Goal: Task Accomplishment & Management: Complete application form

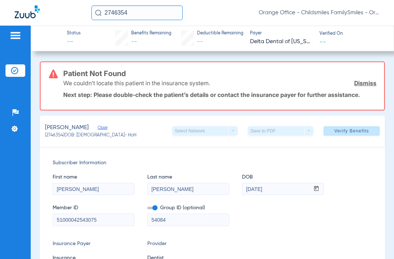
scroll to position [73, 0]
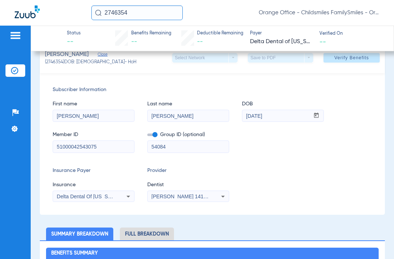
drag, startPoint x: 77, startPoint y: 8, endPoint x: 3, endPoint y: -5, distance: 75.3
click at [3, 0] on html "2746354 Orange Office - Childsmiles FamilySmiles - Orange St Dental Associates …" at bounding box center [197, 129] width 394 height 259
type input "2742465"
click at [141, 12] on input "2742465" at bounding box center [136, 12] width 91 height 15
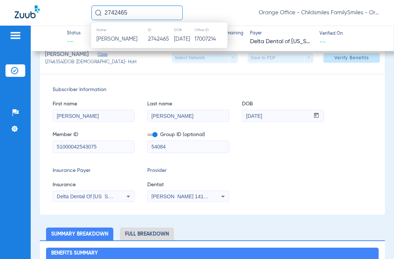
click at [148, 40] on td "2742465" at bounding box center [161, 39] width 26 height 10
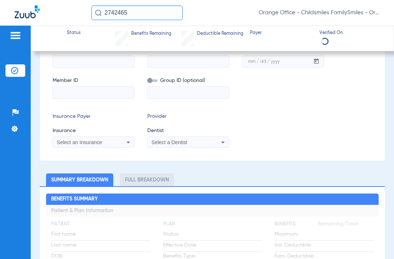
scroll to position [19, 0]
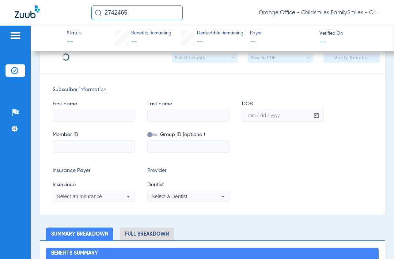
type input "CASHUS"
type input "CLYBURN"
type input "05/07/1990"
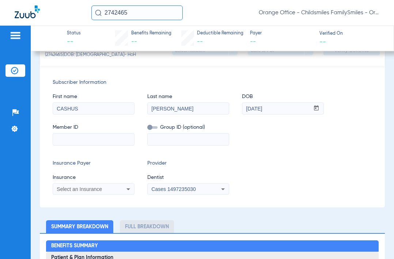
click at [95, 141] on input at bounding box center [93, 139] width 81 height 12
click at [182, 145] on input at bounding box center [188, 139] width 81 height 12
paste input "DENTAL PPO PLAN (DENTAL Appointments Only): SUBSCRIBER: CASHUS CLYBURN SUB DOB:…"
type input "DENTAL PPO PLAN (DENTAL Appointments Only): SUBSCRIBER: CASHUS CLYBURN SUB DOB:…"
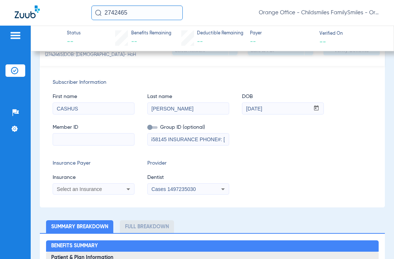
drag, startPoint x: 223, startPoint y: 144, endPoint x: -83, endPoint y: 108, distance: 308.1
click at [0, 108] on html "2742465 Orange Office - Childsmiles FamilySmiles - Orange St Dental Associates …" at bounding box center [197, 129] width 394 height 259
click at [163, 145] on input at bounding box center [188, 139] width 81 height 12
paste input "G-00558145"
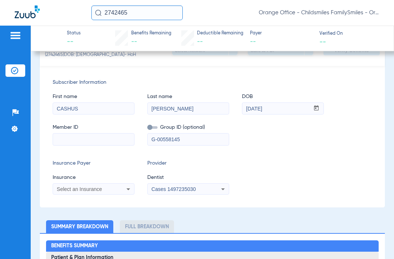
click at [104, 145] on div at bounding box center [94, 139] width 82 height 12
click at [153, 145] on input "G-00558145" at bounding box center [188, 139] width 81 height 12
type input "G-00558145"
click at [84, 145] on input at bounding box center [93, 139] width 81 height 12
click at [96, 145] on input at bounding box center [93, 139] width 81 height 12
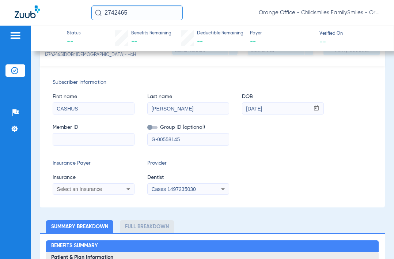
paste input "156-88-3171"
click at [56, 145] on input "156-88-3171" at bounding box center [93, 139] width 81 height 12
type input "156-88-3171"
click at [114, 191] on div "Select an Insurance" at bounding box center [86, 188] width 59 height 5
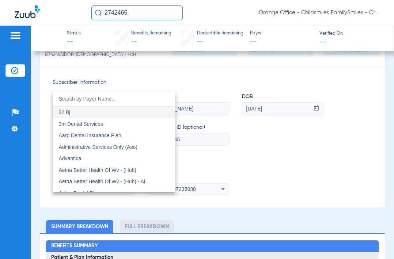
type input "f"
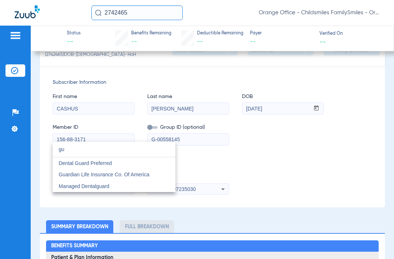
type input "gu"
click at [86, 173] on span "Guardian Life Insurance Co. Of America" at bounding box center [103, 174] width 91 height 6
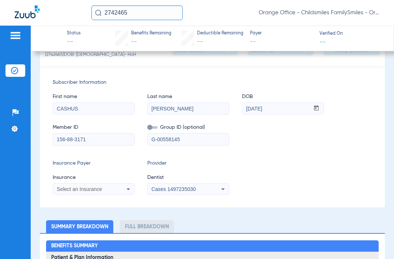
scroll to position [83, 0]
click at [160, 192] on span "Cases 1497235030" at bounding box center [173, 189] width 44 height 6
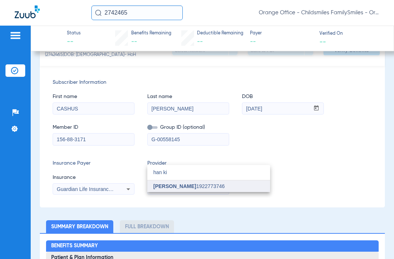
drag, startPoint x: 167, startPoint y: 177, endPoint x: 166, endPoint y: 185, distance: 7.8
click at [166, 183] on div "han ki close Han Kim 1922773746" at bounding box center [208, 178] width 123 height 27
type input "han ki"
click at [166, 185] on span "[PERSON_NAME]" at bounding box center [174, 186] width 43 height 6
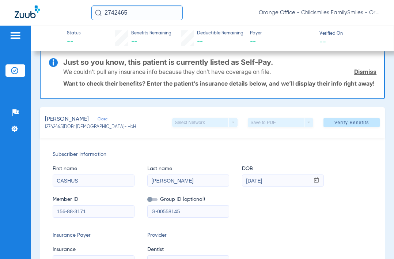
scroll to position [0, 0]
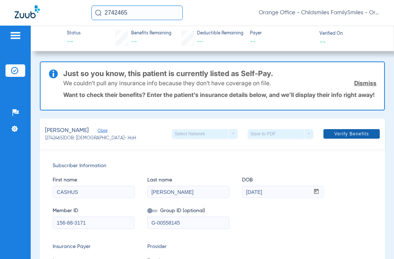
click at [334, 137] on span "Verify Benefits" at bounding box center [351, 134] width 35 height 6
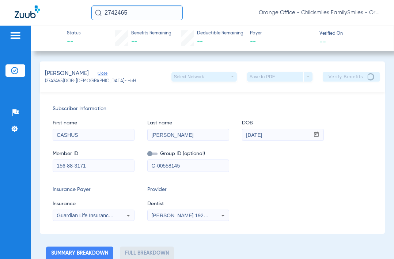
drag, startPoint x: 187, startPoint y: 169, endPoint x: 142, endPoint y: 165, distance: 45.8
click at [138, 165] on div "Member ID 156-88-3171 Group ID (optional) G-00558145" at bounding box center [212, 157] width 319 height 28
click at [156, 164] on input "G-00558145" at bounding box center [188, 166] width 81 height 12
click at [157, 166] on input "G-00558145" at bounding box center [188, 166] width 81 height 12
type input "00558145"
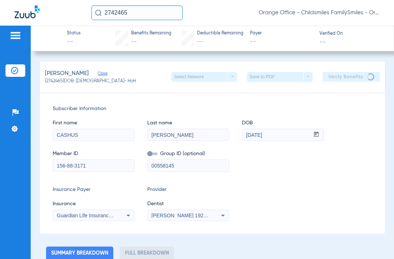
click at [278, 171] on div "Member ID 156-88-3171 Group ID (optional) 00558145" at bounding box center [212, 157] width 319 height 28
click at [342, 78] on app-verify-button "Verify Benefits" at bounding box center [350, 76] width 57 height 9
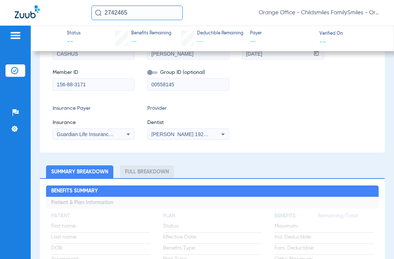
scroll to position [73, 0]
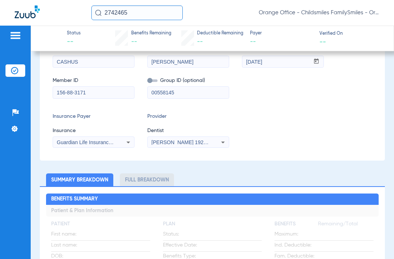
click at [75, 93] on input "156-88-3171" at bounding box center [93, 93] width 81 height 12
click at [67, 92] on input "156-883171" at bounding box center [93, 93] width 81 height 12
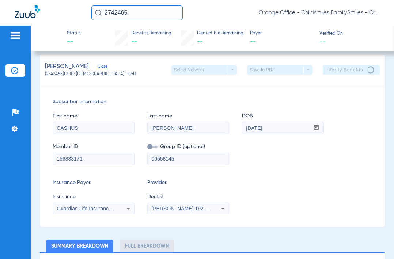
scroll to position [0, 0]
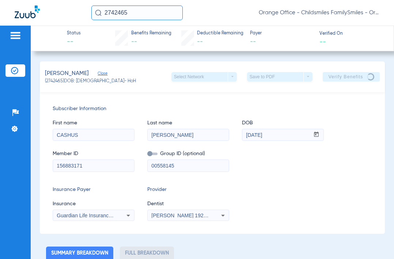
type input "156883171"
drag, startPoint x: 310, startPoint y: 71, endPoint x: 333, endPoint y: 71, distance: 22.3
click at [314, 70] on div "CLYBURN, CASHUS Close (2742465) DOB: 05/07/1990 - HoH Select Network arrow_drop…" at bounding box center [212, 76] width 345 height 31
click at [334, 72] on div "CLYBURN, CASHUS Close (2742465) DOB: 05/07/1990 - HoH Select Network arrow_drop…" at bounding box center [212, 76] width 345 height 31
drag, startPoint x: 334, startPoint y: 73, endPoint x: 335, endPoint y: 77, distance: 4.5
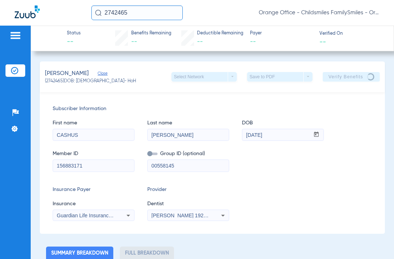
click at [334, 76] on app-verify-button "Verify Benefits" at bounding box center [350, 76] width 57 height 9
click at [335, 79] on app-verify-button "Verify Benefits" at bounding box center [350, 76] width 57 height 9
click at [167, 166] on input "00558145" at bounding box center [188, 166] width 81 height 12
click at [181, 168] on input "00558145" at bounding box center [188, 166] width 81 height 12
click at [198, 206] on span "Dentist" at bounding box center [188, 204] width 82 height 8
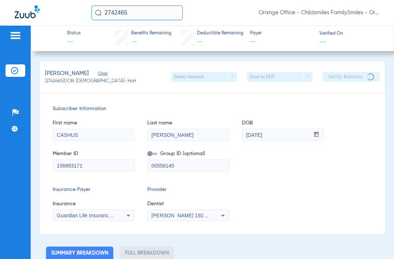
click at [195, 212] on span "Han Kim 1922773746" at bounding box center [187, 215] width 72 height 6
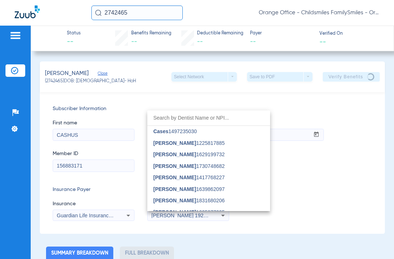
scroll to position [387, 0]
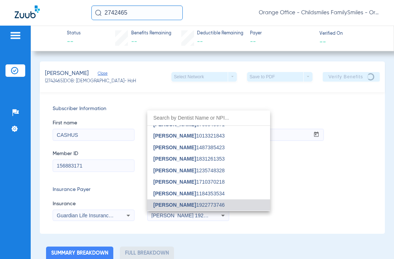
click at [128, 102] on div at bounding box center [197, 129] width 394 height 259
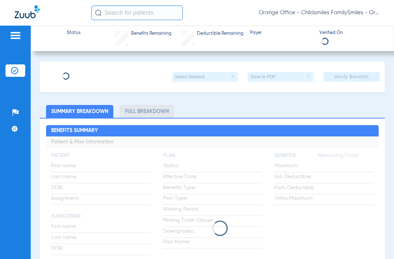
type input "CASHUS"
type input "CLYBURN"
type input "05/07/1990"
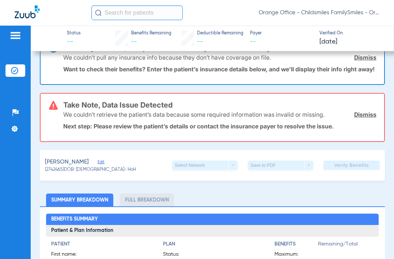
scroll to position [73, 0]
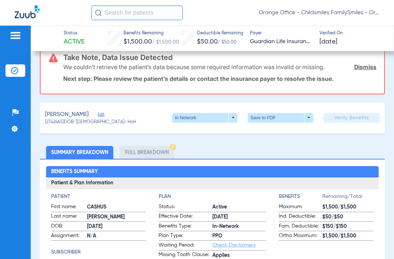
click at [104, 119] on span "Edit" at bounding box center [100, 115] width 7 height 7
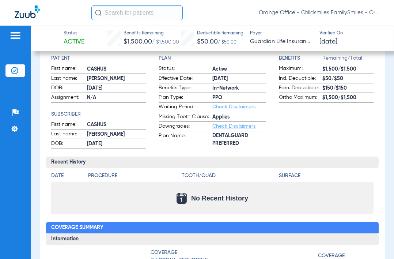
scroll to position [316, 0]
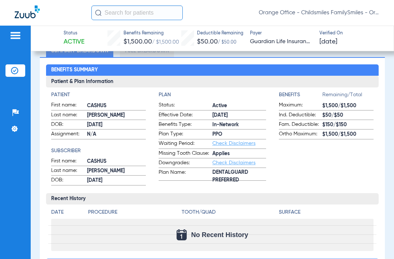
click at [145, 57] on li "Full Breakdown" at bounding box center [147, 50] width 54 height 13
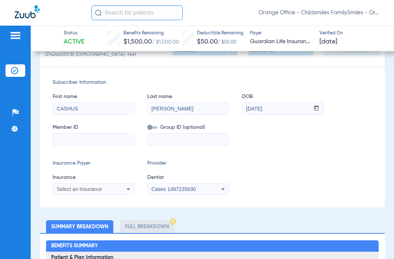
scroll to position [133, 0]
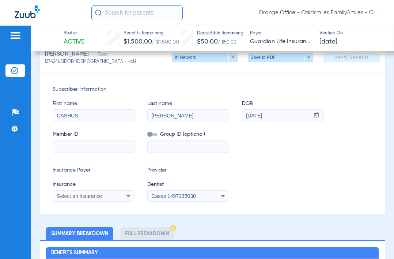
click at [95, 150] on input at bounding box center [93, 146] width 81 height 12
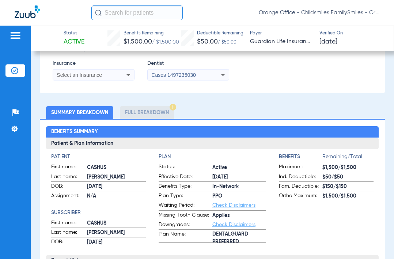
scroll to position [254, 0]
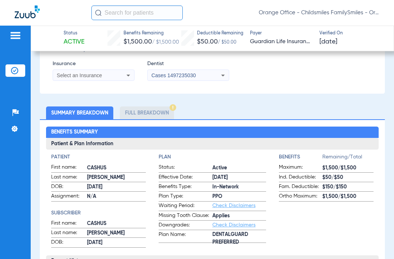
click at [180, 78] on span "Cases 1497235030" at bounding box center [173, 75] width 44 height 6
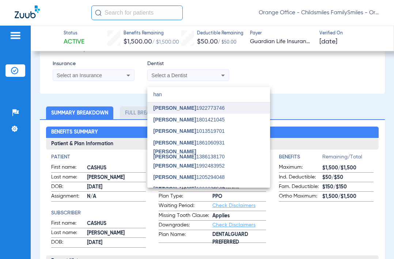
type input "han"
click at [176, 107] on span "Han Kim 1922773746" at bounding box center [188, 107] width 71 height 5
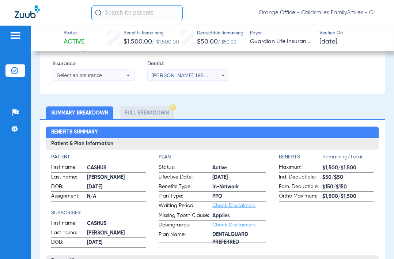
click at [60, 78] on span "Select an Insurance" at bounding box center [79, 75] width 45 height 6
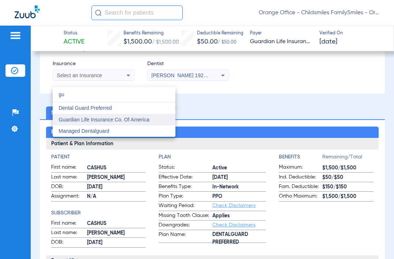
type input "gu"
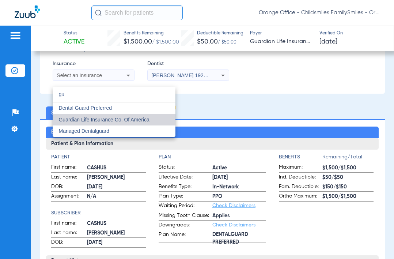
click at [81, 118] on span "Guardian Life Insurance Co. Of America" at bounding box center [103, 119] width 91 height 6
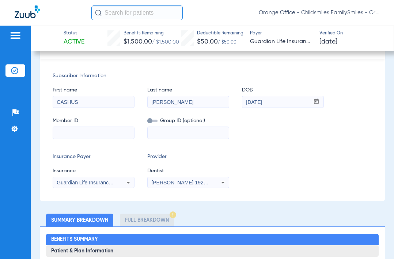
scroll to position [144, 0]
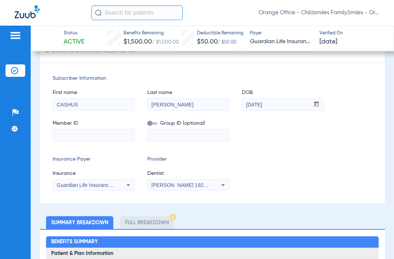
drag, startPoint x: 104, startPoint y: 145, endPoint x: 108, endPoint y: 144, distance: 4.1
click at [105, 141] on input at bounding box center [93, 135] width 81 height 12
paste input "156883171"
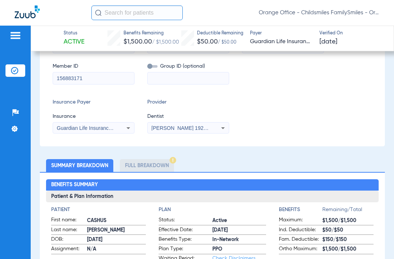
scroll to position [87, 0]
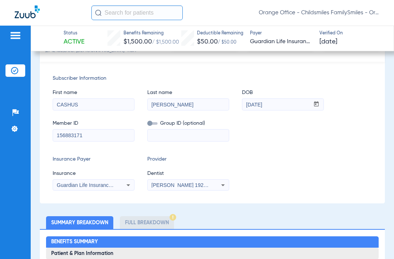
type input "156883171"
paste input "00558145"
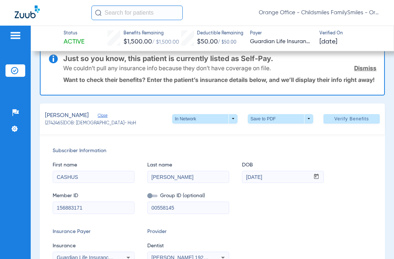
scroll to position [14, 0]
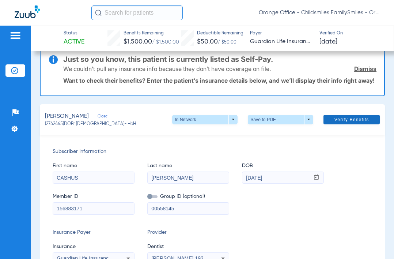
type input "00558145"
click at [341, 122] on span "Verify Benefits" at bounding box center [351, 119] width 35 height 6
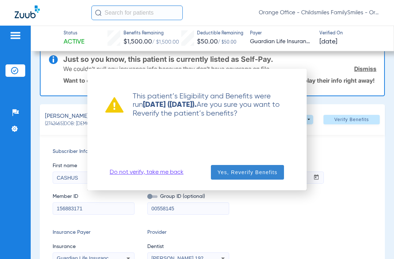
click at [234, 173] on span "Yes, Reverify Benefits" at bounding box center [247, 171] width 60 height 7
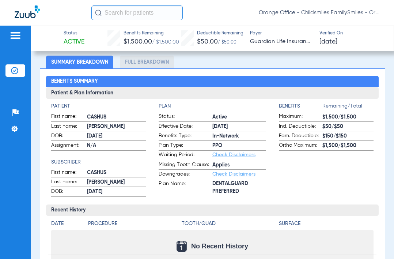
scroll to position [247, 0]
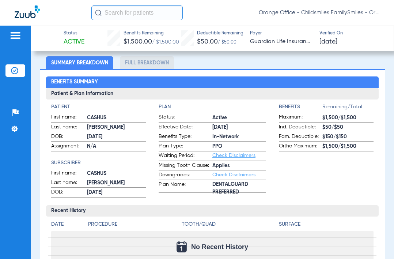
click at [138, 68] on li "Full Breakdown" at bounding box center [147, 62] width 54 height 13
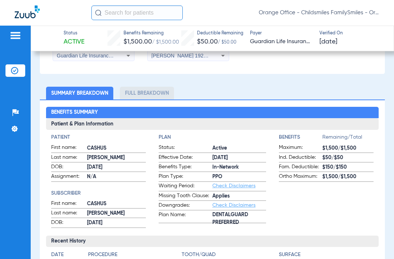
scroll to position [256, 0]
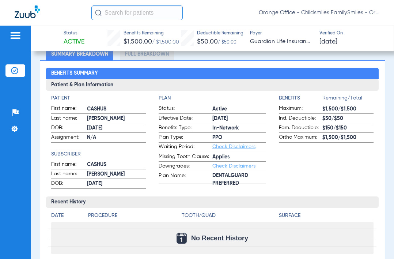
click at [127, 60] on li "Full Breakdown" at bounding box center [147, 53] width 54 height 13
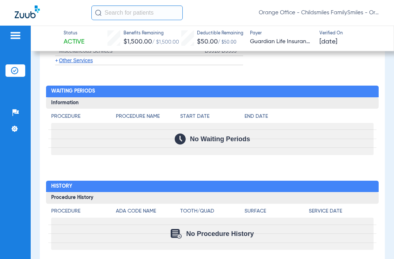
scroll to position [1537, 0]
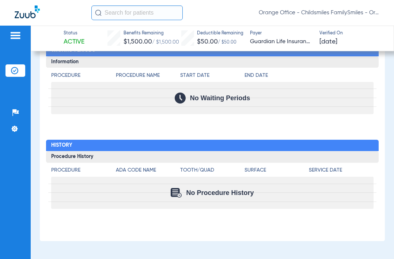
drag, startPoint x: 251, startPoint y: 193, endPoint x: 192, endPoint y: 144, distance: 76.5
click at [152, 190] on div "No Procedure History" at bounding box center [212, 192] width 322 height 32
drag, startPoint x: 260, startPoint y: 95, endPoint x: 151, endPoint y: 93, distance: 108.5
click at [152, 93] on div "No Waiting Periods" at bounding box center [212, 98] width 322 height 32
click at [203, 106] on div "No Waiting Periods" at bounding box center [212, 98] width 322 height 32
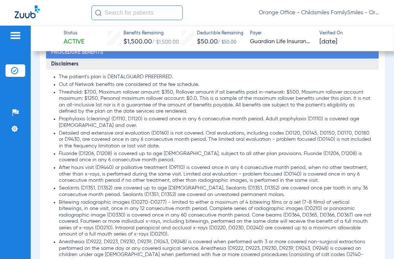
scroll to position [624, 0]
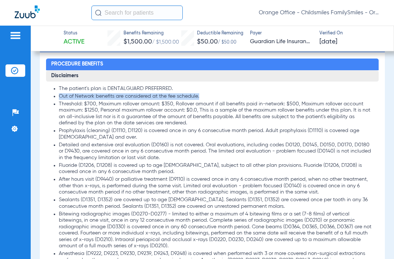
drag, startPoint x: 58, startPoint y: 102, endPoint x: 230, endPoint y: 106, distance: 172.0
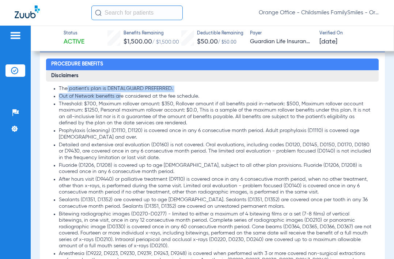
drag, startPoint x: 77, startPoint y: 95, endPoint x: 123, endPoint y: 100, distance: 45.6
drag, startPoint x: 58, startPoint y: 93, endPoint x: 195, endPoint y: 104, distance: 138.1
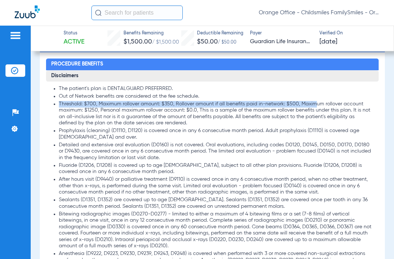
drag, startPoint x: 58, startPoint y: 112, endPoint x: 315, endPoint y: 114, distance: 257.8
click at [214, 112] on li "Threshold: $700, Maximum rollover amount: $350, Rollover amount if all benefits…" at bounding box center [216, 114] width 314 height 26
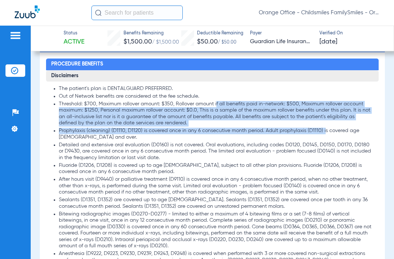
drag, startPoint x: 218, startPoint y: 112, endPoint x: 324, endPoint y: 141, distance: 109.6
drag, startPoint x: 175, startPoint y: 139, endPoint x: 190, endPoint y: 139, distance: 15.0
click at [175, 139] on li "Prophylaxis (cleaning) (D1110, D1120) is covered once in any 6 consecutive mont…" at bounding box center [216, 133] width 314 height 13
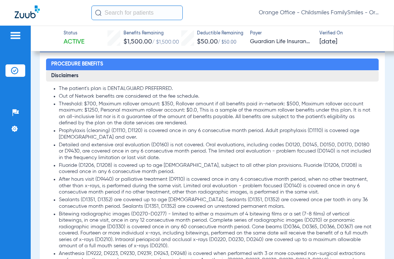
click at [362, 140] on li "Prophylaxis (cleaning) (D1110, D1120) is covered once in any 6 consecutive mont…" at bounding box center [216, 133] width 314 height 13
drag, startPoint x: 364, startPoint y: 139, endPoint x: 66, endPoint y: 146, distance: 297.3
click at [76, 140] on li "Prophylaxis (cleaning) (D1110, D1120) is covered once in any 6 consecutive mont…" at bounding box center [216, 133] width 314 height 13
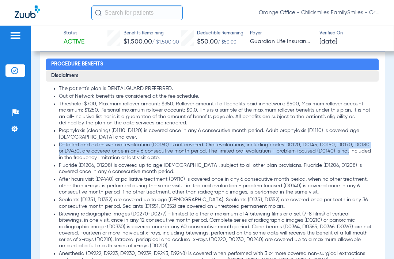
drag, startPoint x: 61, startPoint y: 150, endPoint x: 362, endPoint y: 160, distance: 301.8
click at [362, 160] on li "Detailed and extensive oral evaluation (D0160) is not covered. Oral evaluations…" at bounding box center [216, 151] width 314 height 19
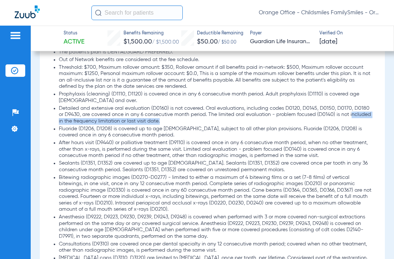
drag, startPoint x: 60, startPoint y: 130, endPoint x: 199, endPoint y: 129, distance: 139.9
click at [199, 125] on li "Detailed and extensive oral evaluation (D0160) is not covered. Oral evaluations…" at bounding box center [216, 114] width 314 height 19
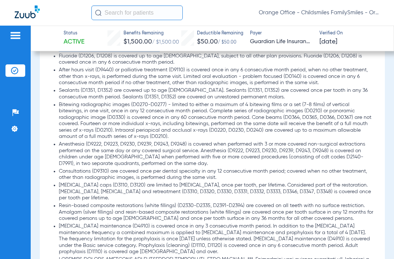
scroll to position [734, 0]
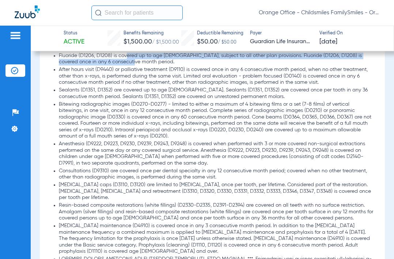
drag, startPoint x: 126, startPoint y: 65, endPoint x: 208, endPoint y: 68, distance: 82.2
click at [207, 65] on li "Fluoride (D1206, D1208) is covered up to age 19, subject to all other plan prov…" at bounding box center [216, 59] width 314 height 13
drag, startPoint x: 240, startPoint y: 64, endPoint x: 256, endPoint y: 66, distance: 15.4
click at [241, 64] on li "Fluoride (D1206, D1208) is covered up to age 19, subject to all other plan prov…" at bounding box center [216, 59] width 314 height 13
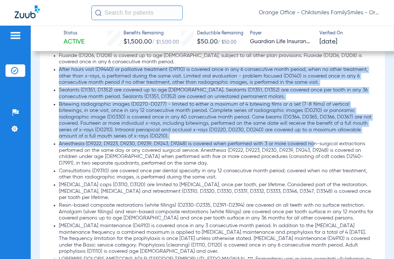
drag, startPoint x: 60, startPoint y: 80, endPoint x: 317, endPoint y: 148, distance: 266.0
click at [317, 148] on ul "The patient's plan is DENTALGUARD PREFERRED. Out of Network benefits are consid…" at bounding box center [212, 262] width 322 height 573
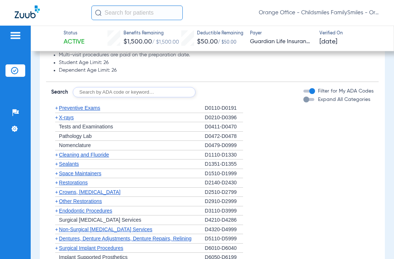
scroll to position [1245, 0]
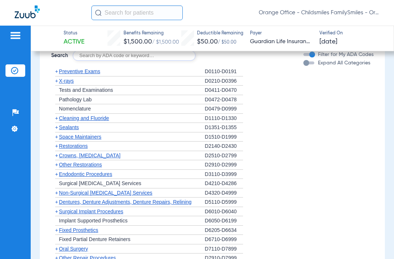
click at [84, 74] on span "Preventive Exams" at bounding box center [79, 71] width 41 height 6
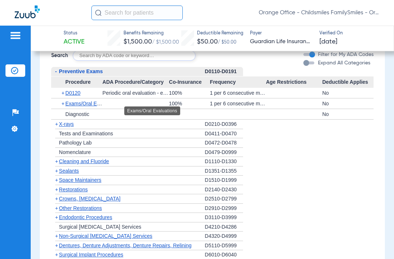
click at [81, 106] on span "Exams/Oral Evaluations" at bounding box center [92, 103] width 54 height 6
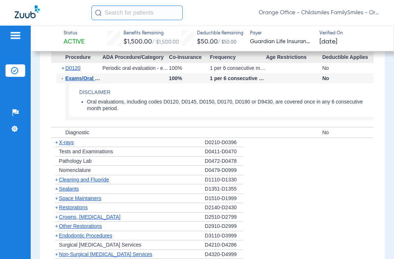
scroll to position [1281, 0]
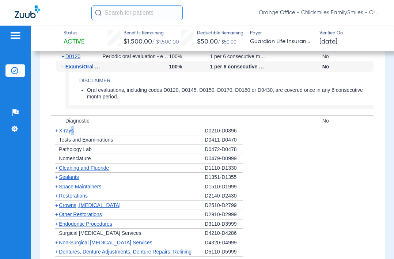
click at [55, 158] on ul "- Preventive Exams D0110-D0191 Procedure ADA Procedure/Category Co-Insurance Fr…" at bounding box center [212, 194] width 322 height 328
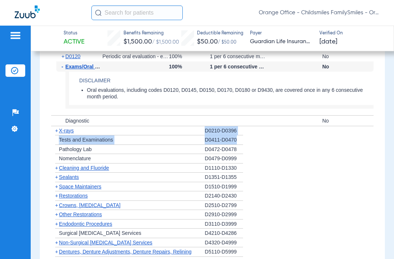
click at [67, 142] on span "Tests and Examinations" at bounding box center [86, 140] width 54 height 6
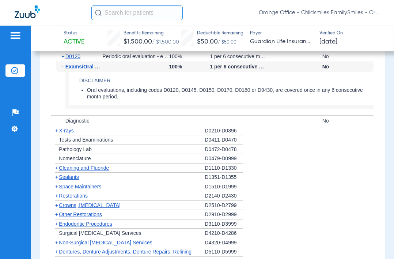
click at [71, 135] on div "+ X-rays" at bounding box center [127, 130] width 153 height 9
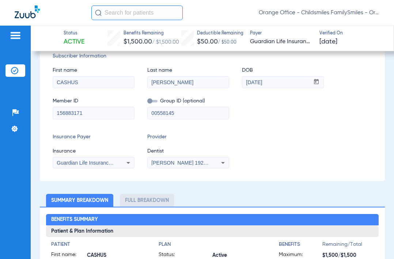
scroll to position [146, 0]
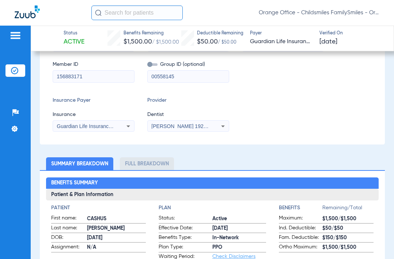
click at [143, 170] on li "Full Breakdown" at bounding box center [147, 163] width 54 height 13
drag, startPoint x: 144, startPoint y: 167, endPoint x: 141, endPoint y: 190, distance: 23.2
click at [141, 170] on li "Full Breakdown" at bounding box center [147, 163] width 54 height 13
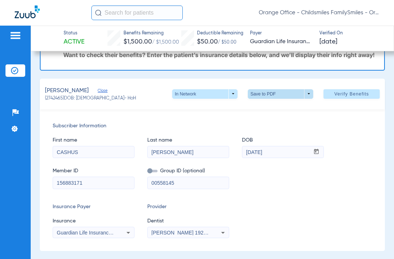
scroll to position [37, 0]
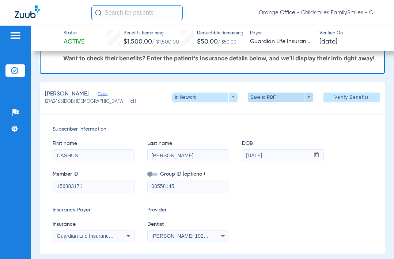
click at [261, 102] on span at bounding box center [280, 96] width 65 height 9
click at [262, 122] on button "insert_drive_file Save to PDF" at bounding box center [270, 118] width 55 height 15
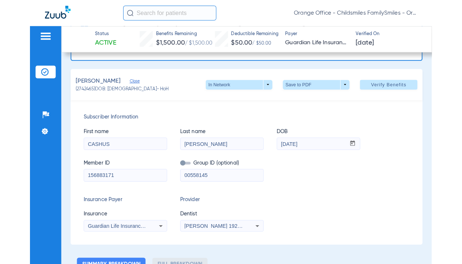
scroll to position [219, 0]
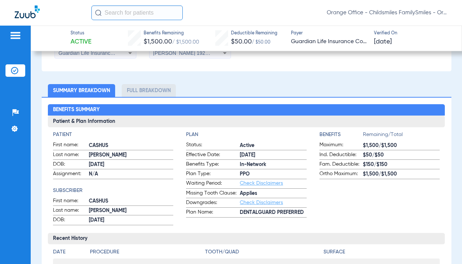
click at [156, 13] on input "text" at bounding box center [136, 12] width 91 height 15
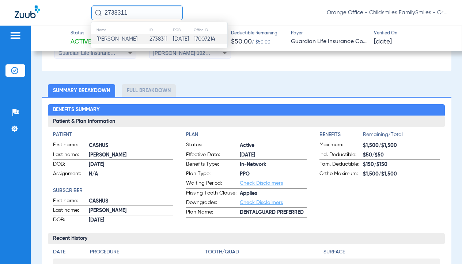
type input "2738311"
click at [151, 42] on td "2738311" at bounding box center [160, 39] width 23 height 10
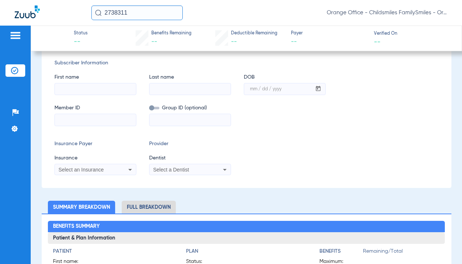
type input "Ariordys"
type input "Vasquez"
type input "11/10/1997"
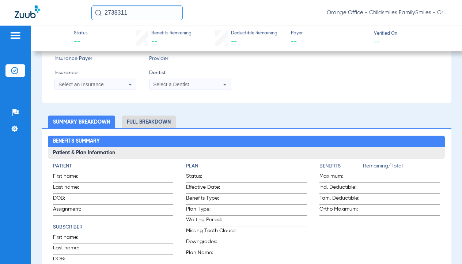
scroll to position [130, 0]
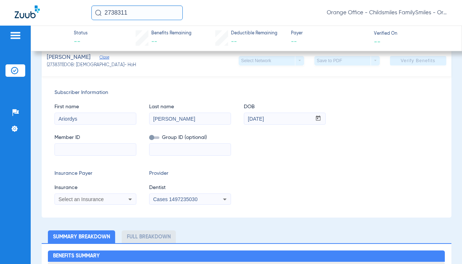
click at [162, 153] on input at bounding box center [189, 149] width 81 height 12
paste input "2738311"
type input "2738311"
drag, startPoint x: 187, startPoint y: 148, endPoint x: 99, endPoint y: 138, distance: 88.9
click at [110, 143] on div "Member ID Group ID (optional) 2738311" at bounding box center [246, 141] width 384 height 28
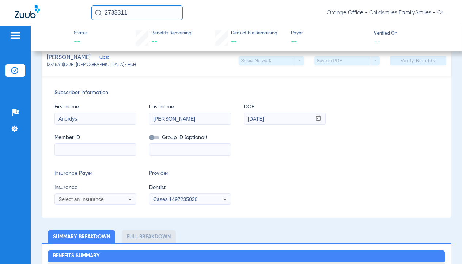
click at [181, 143] on div at bounding box center [190, 149] width 82 height 12
click at [180, 148] on input at bounding box center [189, 149] width 81 height 12
paste input "003247"
type input "003247"
click at [78, 151] on input at bounding box center [95, 149] width 81 height 12
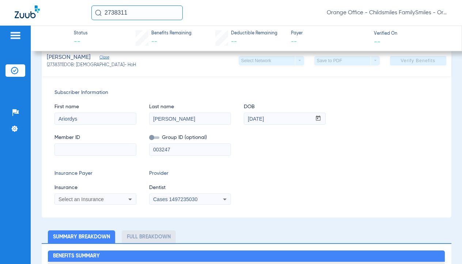
click at [94, 148] on input at bounding box center [95, 149] width 81 height 12
paste input "ARY634622"
type input "ARY634622"
click at [84, 195] on div "Select an Insurance" at bounding box center [95, 199] width 81 height 9
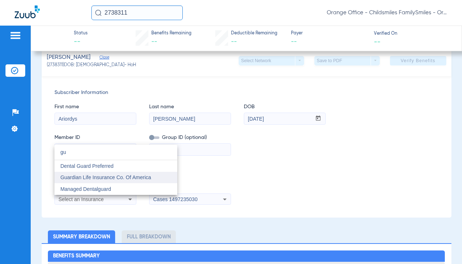
type input "gu"
drag, startPoint x: 88, startPoint y: 172, endPoint x: 102, endPoint y: 174, distance: 13.6
click at [88, 172] on mat-option "Guardian Life Insurance Co. Of America" at bounding box center [115, 178] width 123 height 12
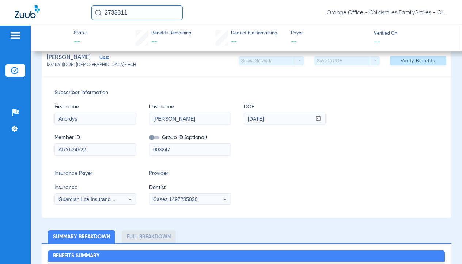
click at [212, 200] on div "Cases 1497235030" at bounding box center [189, 199] width 81 height 9
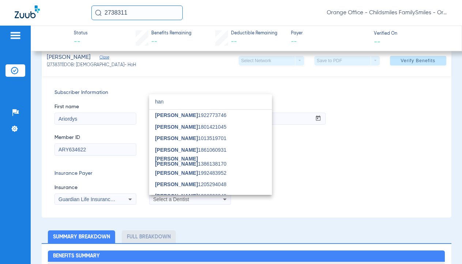
click at [175, 108] on input "han" at bounding box center [210, 101] width 123 height 15
type input "han"
click at [171, 115] on span "[PERSON_NAME]" at bounding box center [176, 115] width 43 height 6
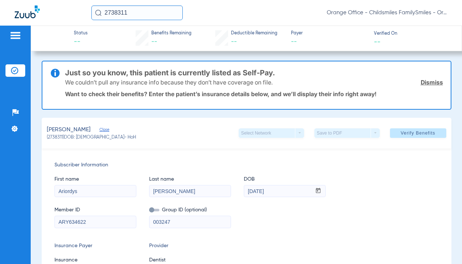
scroll to position [0, 0]
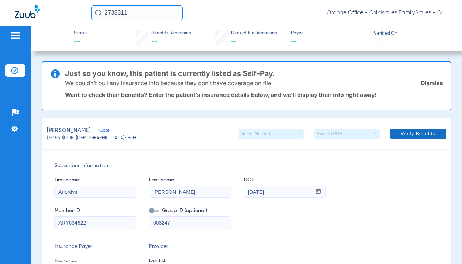
click at [393, 133] on span "Verify Benefits" at bounding box center [417, 134] width 35 height 6
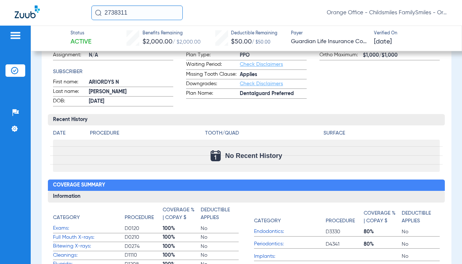
scroll to position [240, 0]
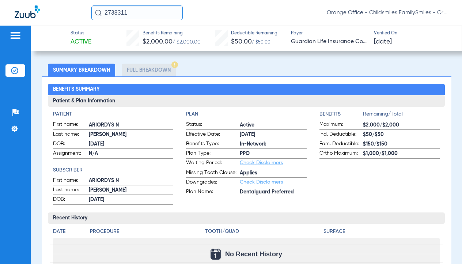
click at [146, 68] on li "Full Breakdown" at bounding box center [149, 70] width 54 height 13
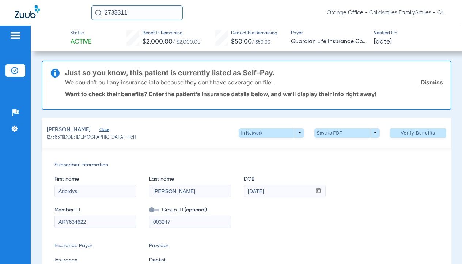
scroll to position [0, 0]
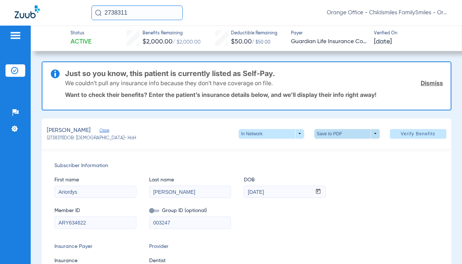
click at [338, 132] on span at bounding box center [347, 134] width 18 height 18
click at [354, 143] on button "insert_drive_file Save to PDF" at bounding box center [336, 148] width 55 height 15
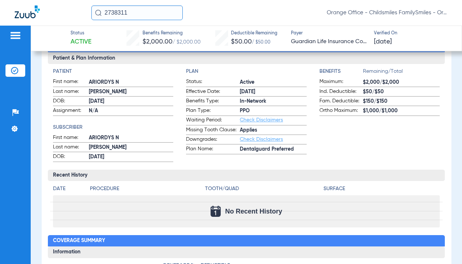
scroll to position [292, 0]
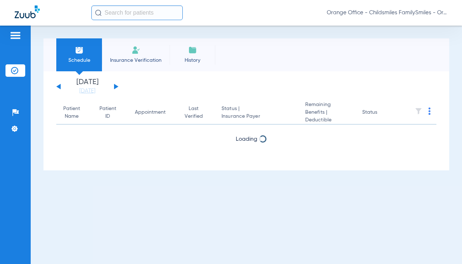
click at [127, 18] on input "text" at bounding box center [136, 12] width 91 height 15
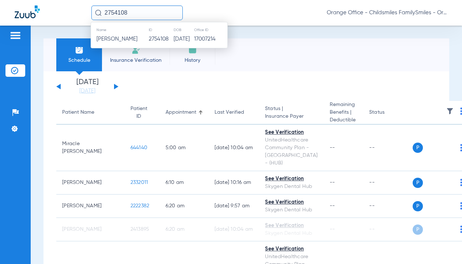
type input "2754108"
click at [154, 41] on td "2754108" at bounding box center [160, 39] width 25 height 10
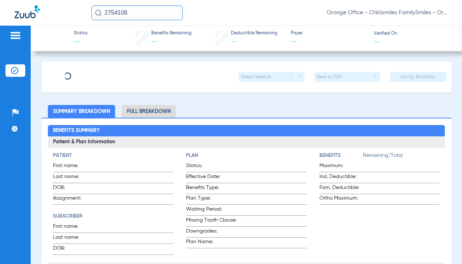
type input "[PERSON_NAME]"
type input "[DATE]"
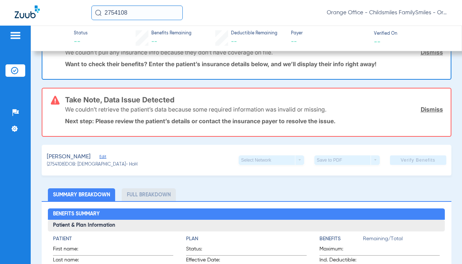
scroll to position [110, 0]
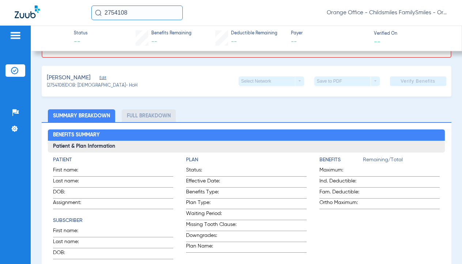
click at [112, 83] on span "(2754108) DOB: [DEMOGRAPHIC_DATA] - HoH" at bounding box center [92, 86] width 91 height 7
click at [111, 80] on div "[PERSON_NAME] Edit" at bounding box center [92, 77] width 91 height 9
click at [106, 78] on span "Edit" at bounding box center [102, 78] width 7 height 7
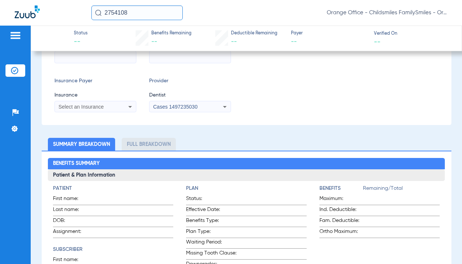
scroll to position [183, 0]
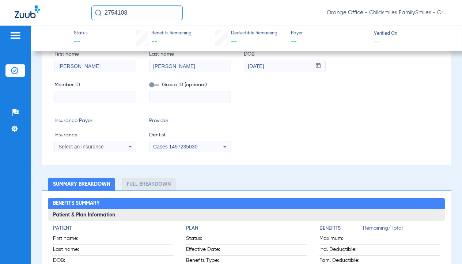
click at [177, 99] on input at bounding box center [189, 97] width 81 height 12
paste input "0076107"
type input "0076107"
drag, startPoint x: 108, startPoint y: 99, endPoint x: 119, endPoint y: 119, distance: 22.9
click at [108, 99] on input at bounding box center [95, 97] width 81 height 12
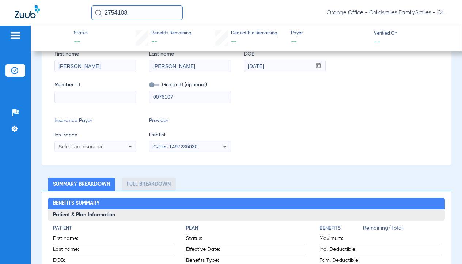
click at [96, 96] on input at bounding box center [95, 97] width 81 height 12
paste input "3HZN11704010"
type input "3HZN11704010"
click at [98, 145] on span "Select an Insurance" at bounding box center [80, 146] width 45 height 6
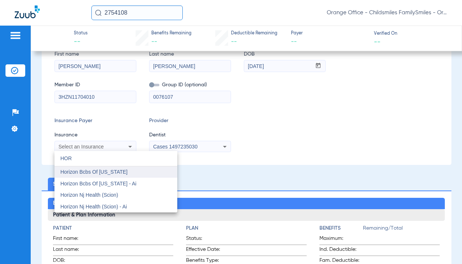
type input "HOR"
click at [104, 175] on span "Horizon Bcbs Of [US_STATE]" at bounding box center [93, 172] width 67 height 6
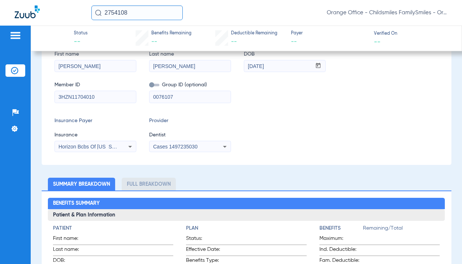
click at [171, 151] on div "Subscriber Information First name [PERSON_NAME] Last name [PERSON_NAME] DOB mm …" at bounding box center [246, 93] width 409 height 141
click at [171, 150] on div "Cases 1497235030" at bounding box center [189, 146] width 81 height 9
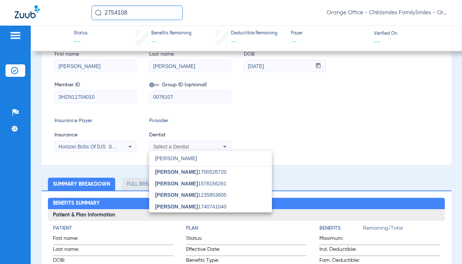
type input "[PERSON_NAME]"
click at [178, 171] on span "[PERSON_NAME]" at bounding box center [176, 172] width 43 height 6
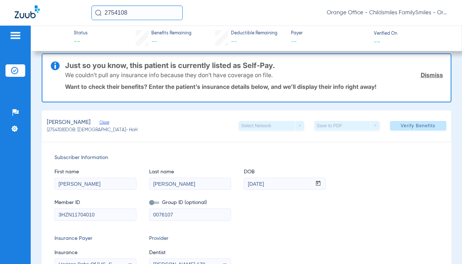
scroll to position [0, 0]
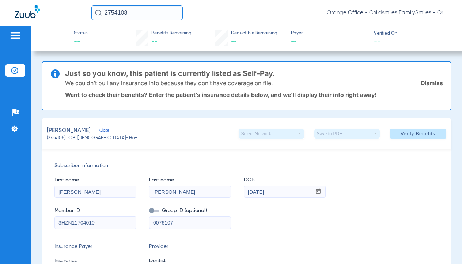
click at [403, 133] on span "Verify Benefits" at bounding box center [417, 134] width 35 height 6
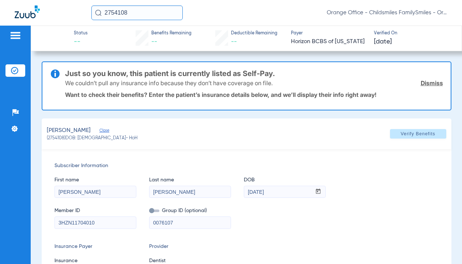
type input "0"
select select "page-width"
type input "1"
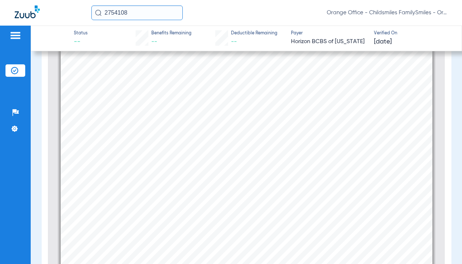
scroll to position [293, 0]
